Goal: Information Seeking & Learning: Learn about a topic

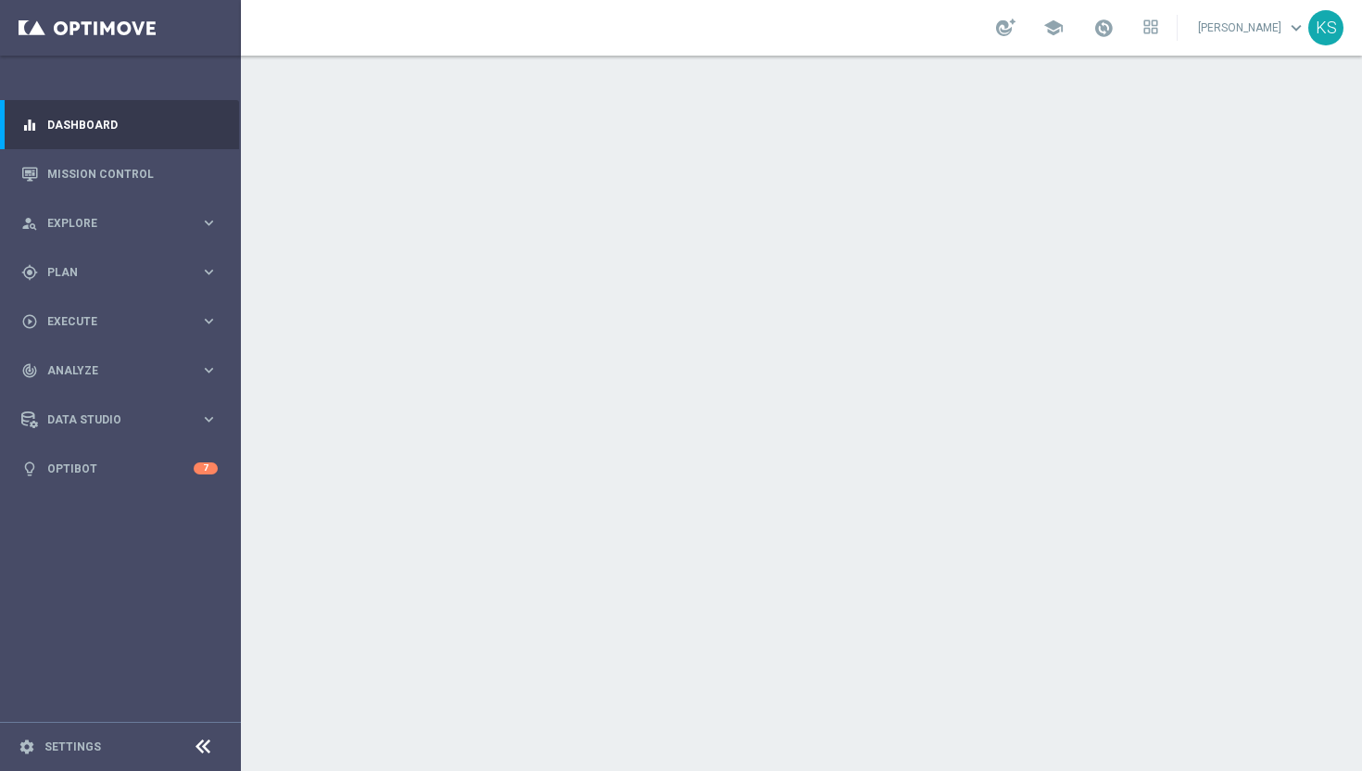
click at [1296, 28] on span "keyboard_arrow_down" at bounding box center [1296, 28] width 20 height 20
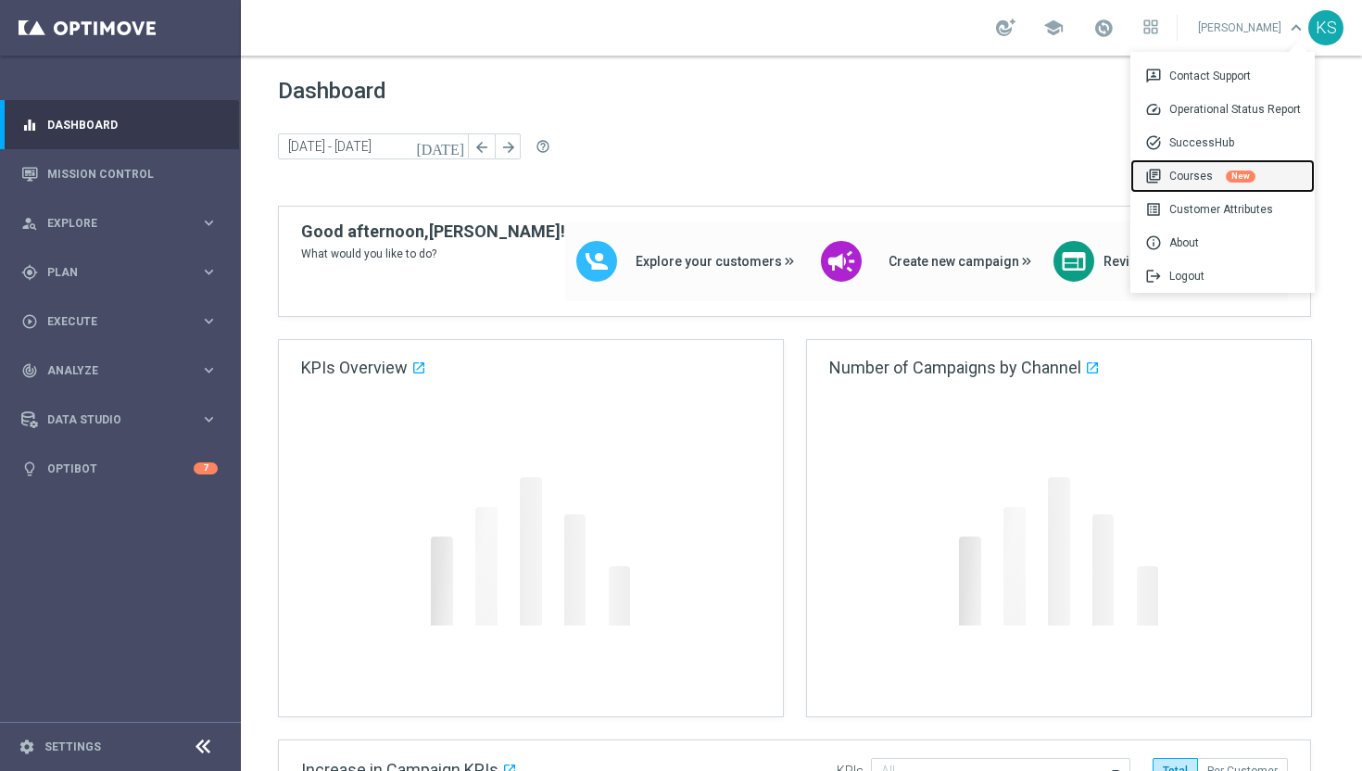
click at [1188, 174] on div "library_books Courses New" at bounding box center [1222, 175] width 184 height 33
